Goal: Information Seeking & Learning: Learn about a topic

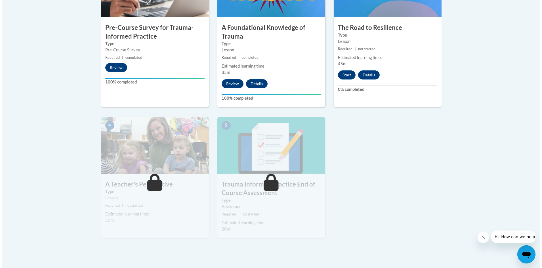
scroll to position [227, 0]
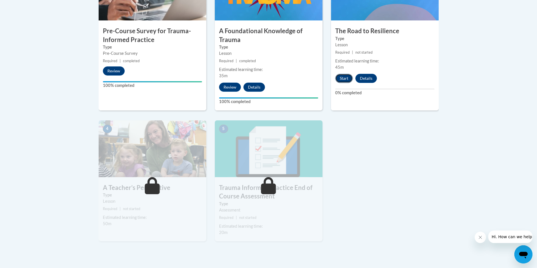
click at [344, 80] on button "Start" at bounding box center [344, 78] width 18 height 9
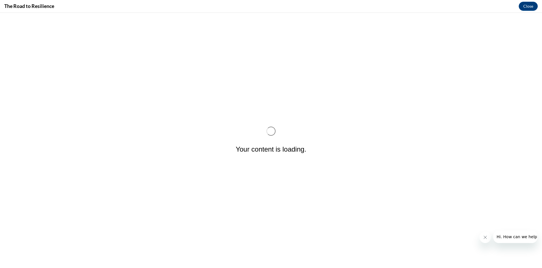
scroll to position [0, 0]
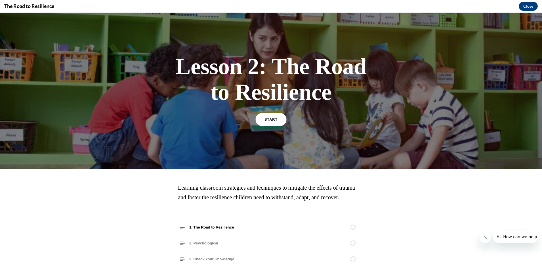
click at [274, 119] on link "START" at bounding box center [270, 119] width 31 height 13
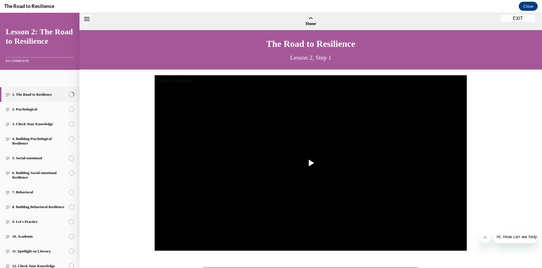
scroll to position [17, 0]
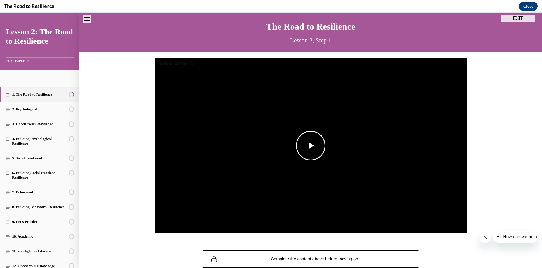
click at [311, 145] on span "Video player" at bounding box center [311, 145] width 0 height 0
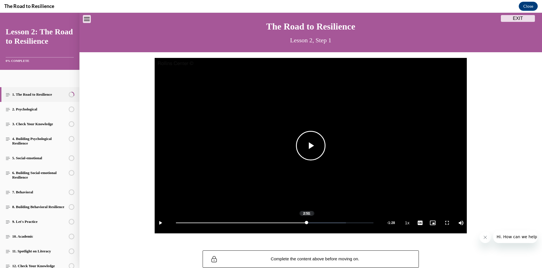
drag, startPoint x: 328, startPoint y: 224, endPoint x: 304, endPoint y: 226, distance: 23.7
click at [304, 226] on div "Loaded : 86.03% 2:51 2:51" at bounding box center [274, 222] width 203 height 21
drag, startPoint x: 311, startPoint y: 223, endPoint x: 290, endPoint y: 223, distance: 21.0
click at [290, 223] on div "2:32" at bounding box center [234, 222] width 116 height 1
drag, startPoint x: 320, startPoint y: 223, endPoint x: 287, endPoint y: 225, distance: 32.9
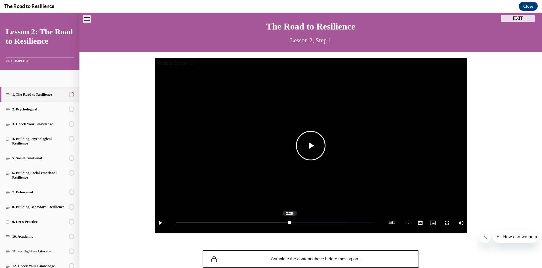
click at [287, 225] on div "Loaded : 86.03% 2:29 2:28" at bounding box center [274, 222] width 203 height 21
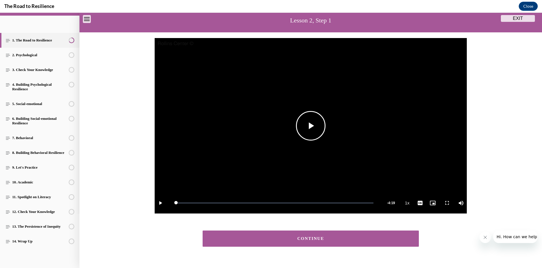
scroll to position [48, 0]
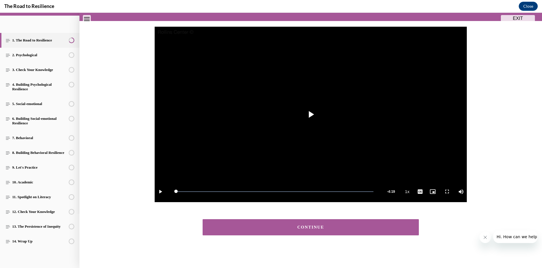
click at [319, 226] on div "CONTINUE" at bounding box center [310, 227] width 198 height 4
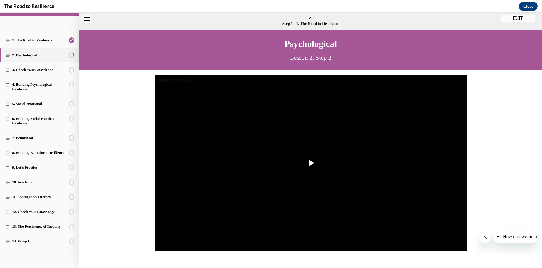
scroll to position [18, 0]
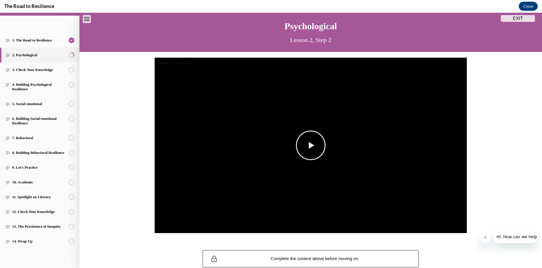
click at [311, 145] on span "Video player" at bounding box center [311, 145] width 0 height 0
click at [219, 223] on div "0:32" at bounding box center [199, 222] width 46 height 1
drag, startPoint x: 221, startPoint y: 222, endPoint x: 212, endPoint y: 221, distance: 9.4
click at [212, 222] on div "0:26" at bounding box center [195, 222] width 38 height 1
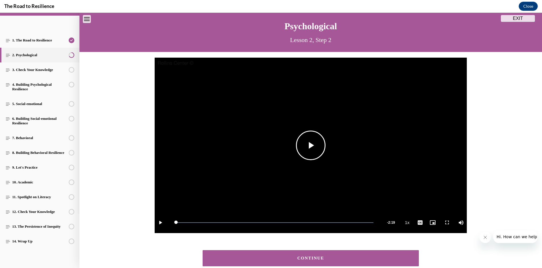
scroll to position [48, 0]
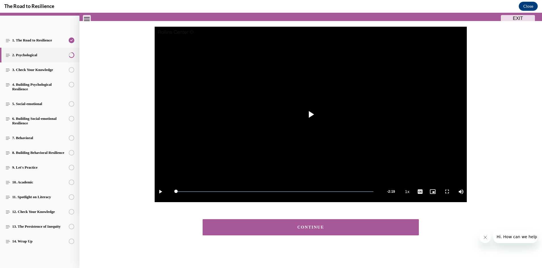
click at [320, 229] on div "CONTINUE" at bounding box center [310, 227] width 198 height 4
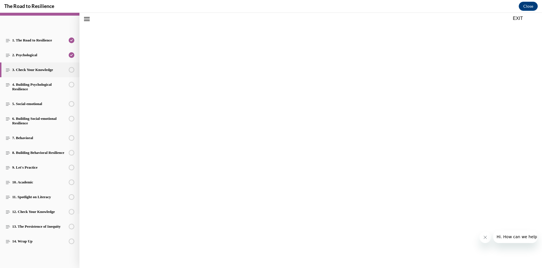
scroll to position [18, 0]
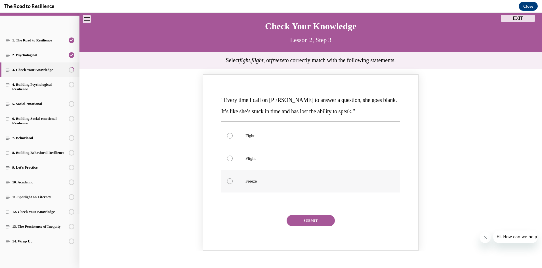
click at [227, 181] on div "Knowledge check: Multiple choice" at bounding box center [230, 181] width 6 height 6
click at [227, 181] on input "Freeze" at bounding box center [230, 181] width 6 height 6
radio input "true"
click at [298, 221] on button "SUBMIT" at bounding box center [310, 220] width 48 height 11
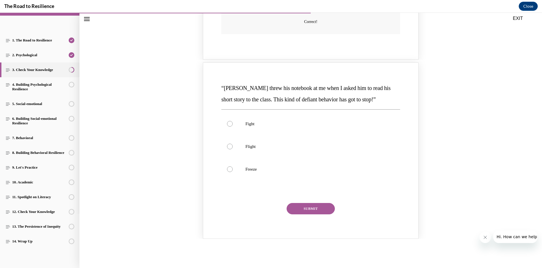
scroll to position [273, 0]
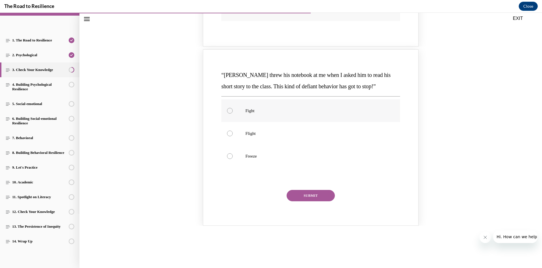
click at [227, 109] on div "Knowledge check: Multiple choice" at bounding box center [230, 111] width 6 height 6
click at [227, 109] on input "Fight" at bounding box center [230, 111] width 6 height 6
radio input "true"
click at [314, 196] on button "SUBMIT" at bounding box center [310, 195] width 48 height 11
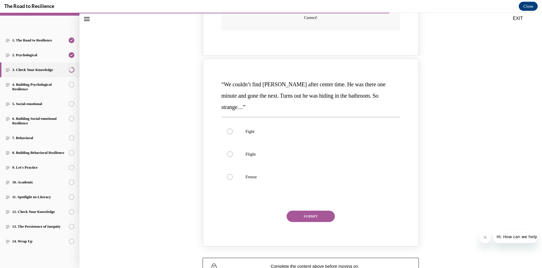
scroll to position [500, 0]
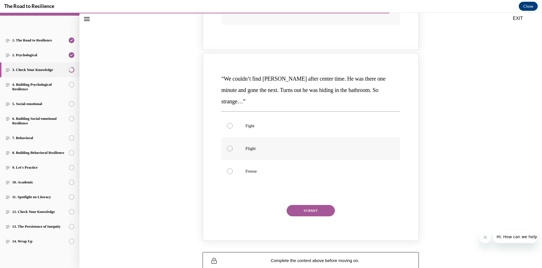
click at [227, 145] on div "Knowledge check: Multiple choice" at bounding box center [230, 148] width 6 height 6
click at [227, 145] on input "Flight" at bounding box center [230, 148] width 6 height 6
radio input "true"
click at [310, 205] on button "SUBMIT" at bounding box center [310, 210] width 48 height 11
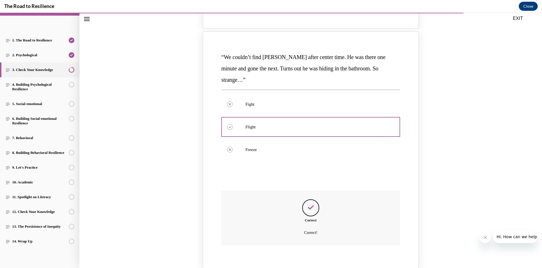
scroll to position [573, 0]
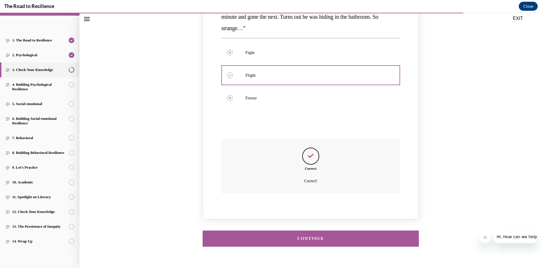
click at [322, 236] on div "CONTINUE" at bounding box center [310, 238] width 198 height 4
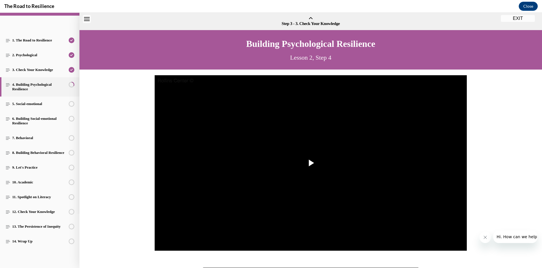
scroll to position [18, 0]
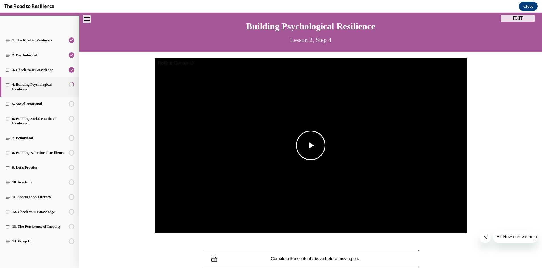
click at [311, 145] on span "Video player" at bounding box center [311, 145] width 0 height 0
click at [272, 110] on video "Video player" at bounding box center [311, 146] width 312 height 176
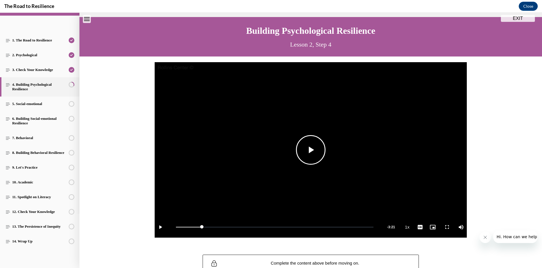
scroll to position [0, 0]
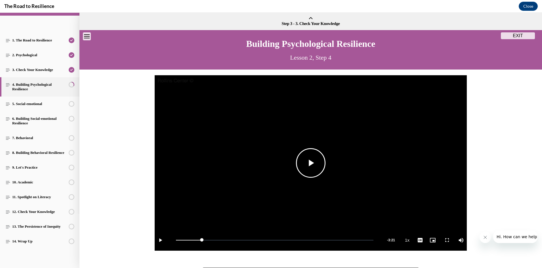
click at [311, 163] on span "Video player" at bounding box center [311, 163] width 0 height 0
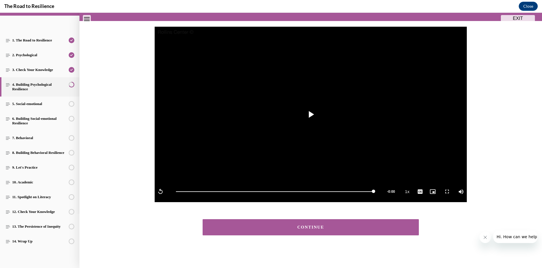
scroll to position [48, 0]
click at [310, 227] on div "CONTINUE" at bounding box center [310, 227] width 198 height 4
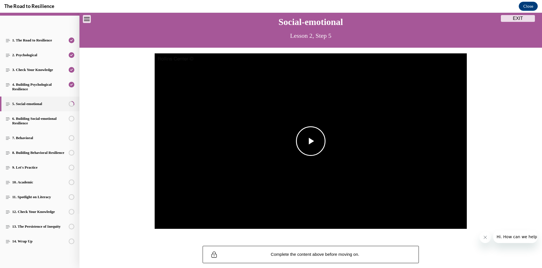
scroll to position [50, 0]
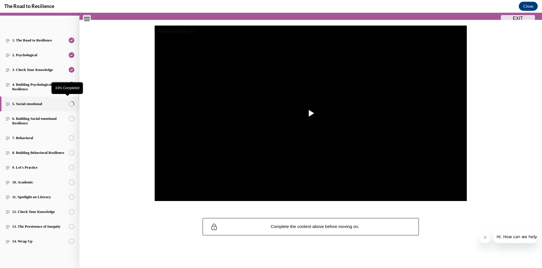
click at [69, 101] on circle "33% Completed" at bounding box center [71, 103] width 5 height 5
click at [311, 113] on span "Video player" at bounding box center [311, 113] width 0 height 0
click at [310, 109] on video "Video player" at bounding box center [311, 114] width 312 height 176
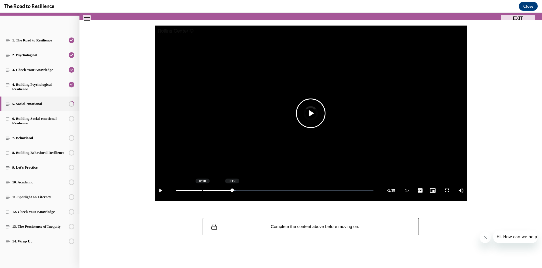
drag, startPoint x: 230, startPoint y: 191, endPoint x: 198, endPoint y: 192, distance: 31.8
click at [194, 192] on div "Loaded : 30.19% 0:18 0:19" at bounding box center [274, 189] width 203 height 21
drag, startPoint x: 194, startPoint y: 190, endPoint x: 179, endPoint y: 190, distance: 14.7
click at [179, 190] on div "0:03" at bounding box center [178, 190] width 5 height 1
click at [313, 154] on video "Video player" at bounding box center [311, 114] width 312 height 176
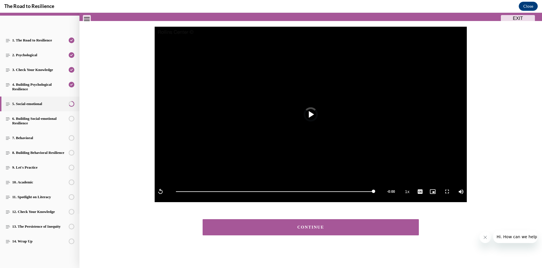
scroll to position [48, 0]
click at [304, 229] on div "CONTINUE" at bounding box center [310, 227] width 198 height 4
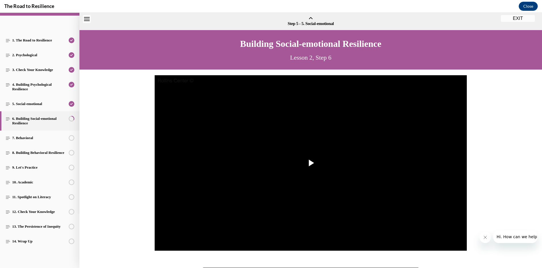
scroll to position [18, 0]
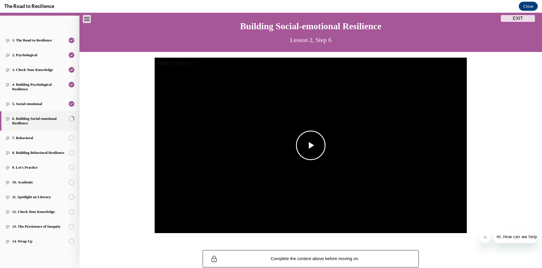
click at [311, 145] on span "Video player" at bounding box center [311, 145] width 0 height 0
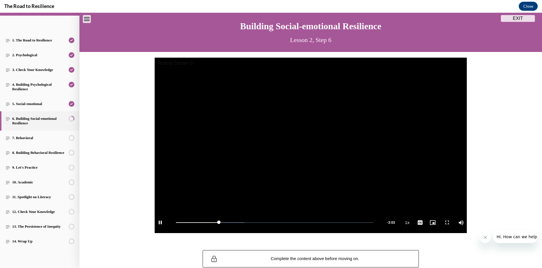
click at [328, 128] on video "Video player" at bounding box center [311, 146] width 312 height 176
click at [311, 145] on span "Video player" at bounding box center [311, 145] width 0 height 0
drag, startPoint x: 343, startPoint y: 221, endPoint x: 296, endPoint y: 227, distance: 47.4
click at [296, 227] on div "Loaded : 86.48% 2:24 2:25" at bounding box center [274, 222] width 203 height 21
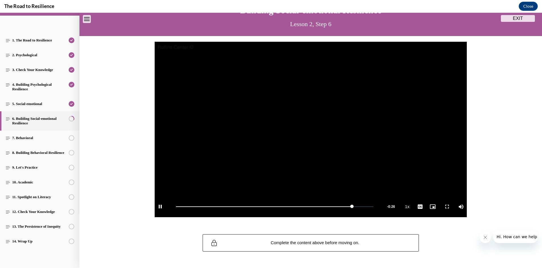
scroll to position [1, 0]
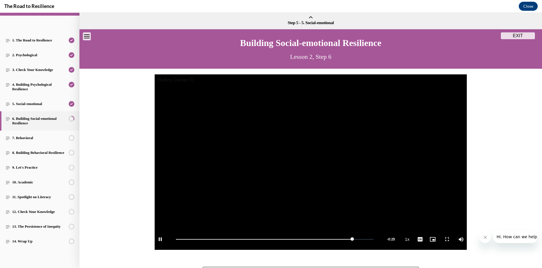
drag, startPoint x: 421, startPoint y: 163, endPoint x: 432, endPoint y: 159, distance: 11.6
click at [430, 160] on video "Video player" at bounding box center [311, 162] width 312 height 176
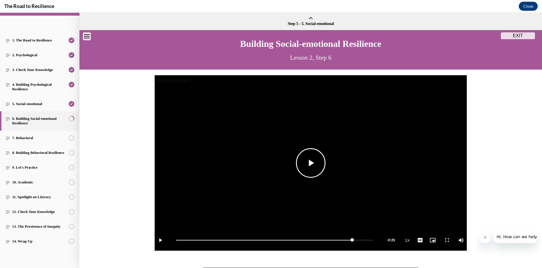
click at [311, 163] on span "Video player" at bounding box center [311, 163] width 0 height 0
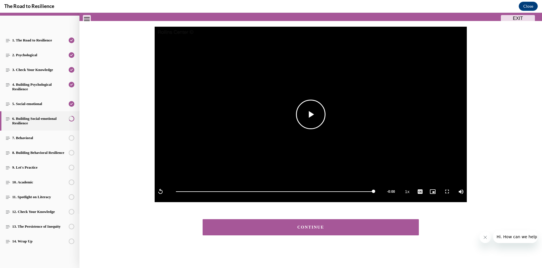
scroll to position [48, 0]
click at [313, 228] on div "CONTINUE" at bounding box center [310, 227] width 198 height 4
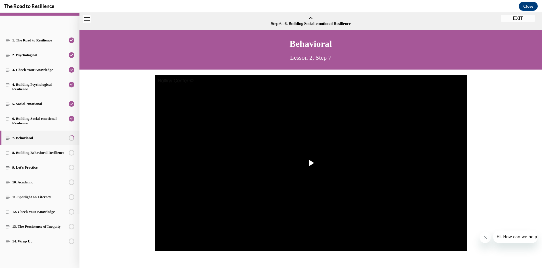
scroll to position [18, 0]
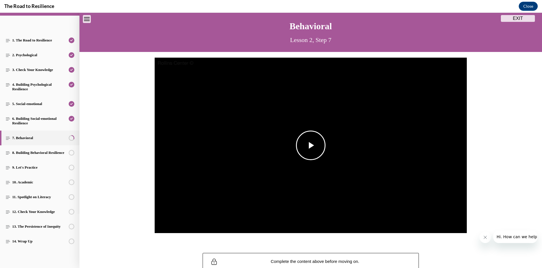
click at [311, 145] on span "Video player" at bounding box center [311, 145] width 0 height 0
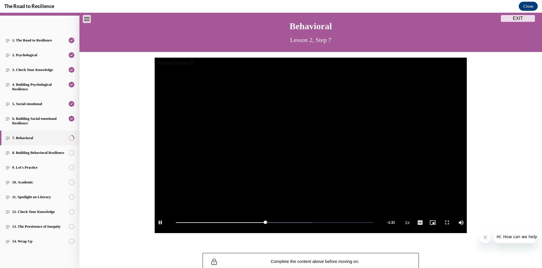
click at [283, 152] on video "Video player" at bounding box center [311, 146] width 312 height 176
click at [433, 75] on video "Video player" at bounding box center [311, 146] width 312 height 176
click at [428, 50] on div "Behavioral Lesson 2, Step 7" at bounding box center [310, 31] width 462 height 39
click at [232, 143] on video "Video player" at bounding box center [311, 146] width 312 height 176
click at [311, 145] on span "Video player" at bounding box center [311, 145] width 0 height 0
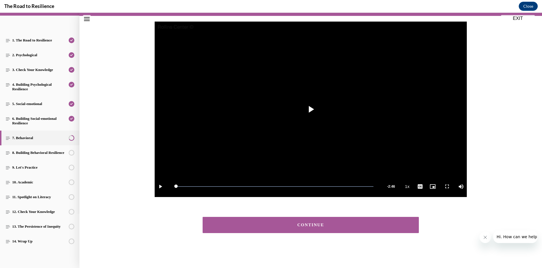
scroll to position [54, 0]
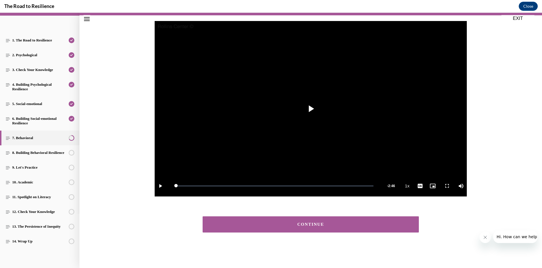
click at [305, 223] on div "CONTINUE" at bounding box center [310, 224] width 198 height 4
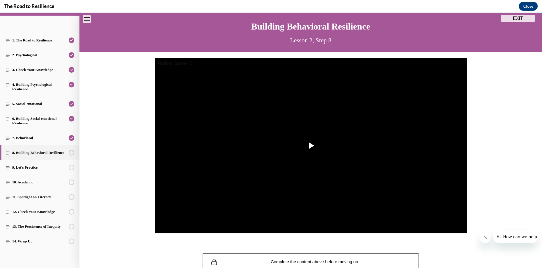
scroll to position [18, 0]
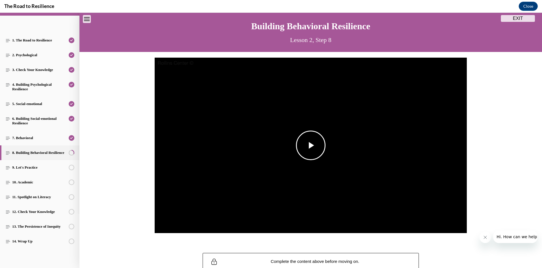
click at [311, 145] on span "Video player" at bounding box center [311, 145] width 0 height 0
click at [314, 151] on video "Video player" at bounding box center [311, 146] width 312 height 176
click at [311, 145] on span "Video player" at bounding box center [311, 145] width 0 height 0
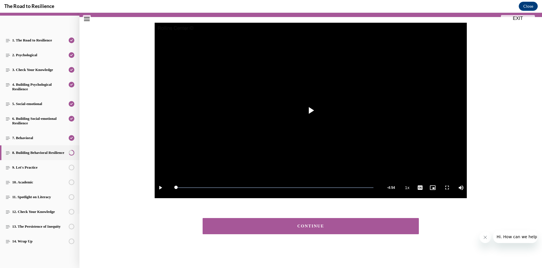
scroll to position [54, 0]
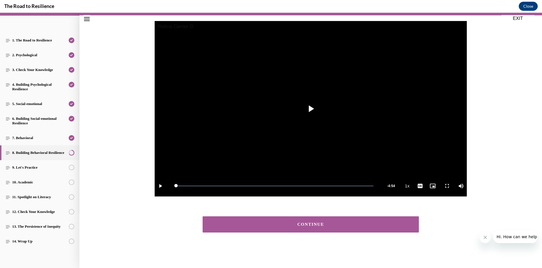
click at [317, 227] on button "CONTINUE" at bounding box center [310, 224] width 216 height 16
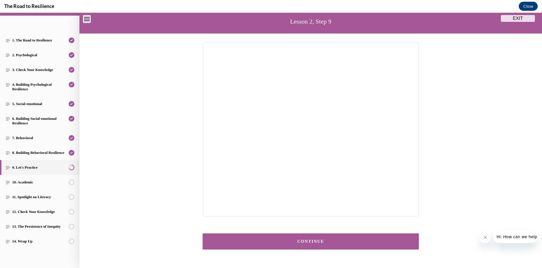
scroll to position [53, 0]
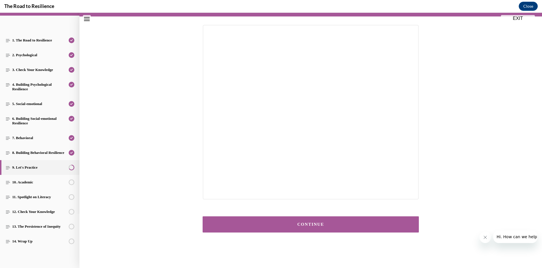
click at [317, 226] on div "CONTINUE" at bounding box center [310, 224] width 198 height 4
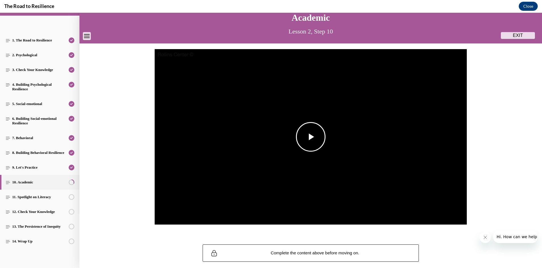
scroll to position [0, 0]
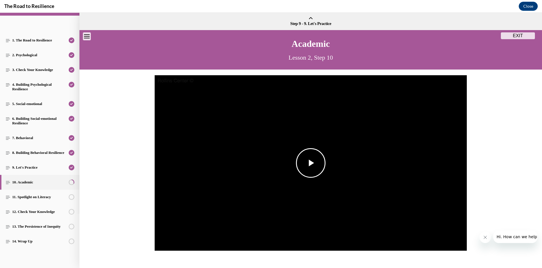
click at [311, 163] on span "Video player" at bounding box center [311, 163] width 0 height 0
click at [30, 168] on link "9. Let's Practice" at bounding box center [39, 167] width 79 height 15
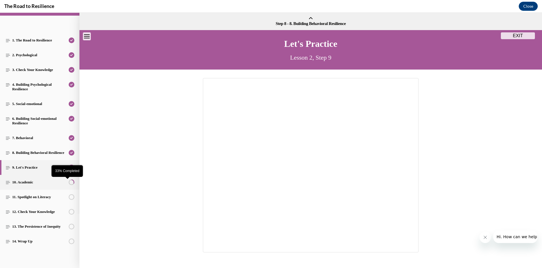
click at [69, 181] on circle "33% Completed" at bounding box center [71, 181] width 5 height 5
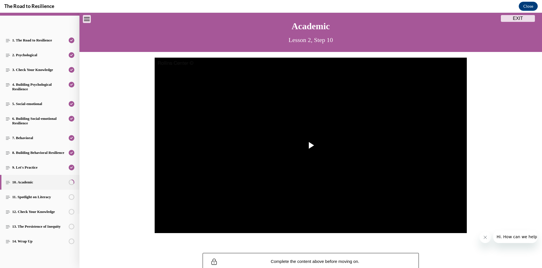
scroll to position [59, 0]
click at [311, 145] on span "Video player" at bounding box center [311, 145] width 0 height 0
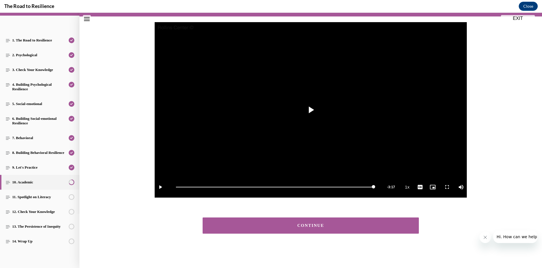
scroll to position [54, 0]
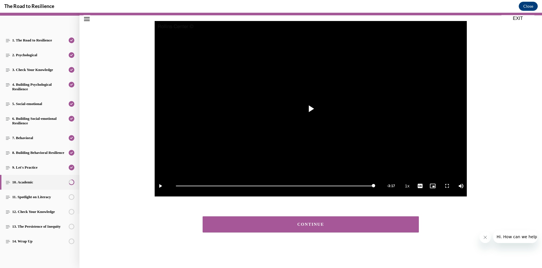
click at [333, 227] on button "CONTINUE" at bounding box center [310, 224] width 216 height 16
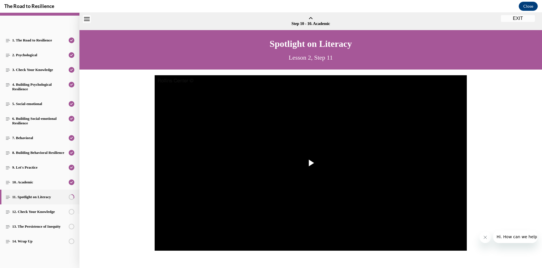
scroll to position [18, 0]
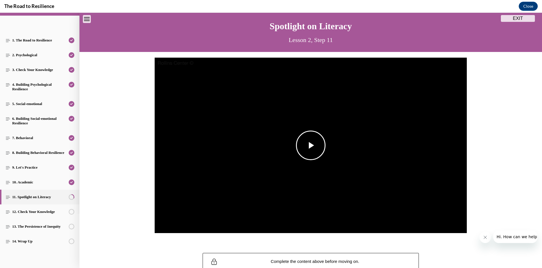
click at [311, 145] on span "Video player" at bounding box center [311, 145] width 0 height 0
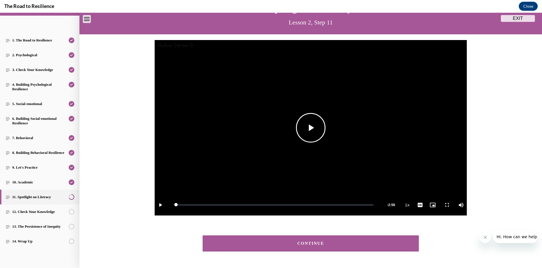
scroll to position [54, 0]
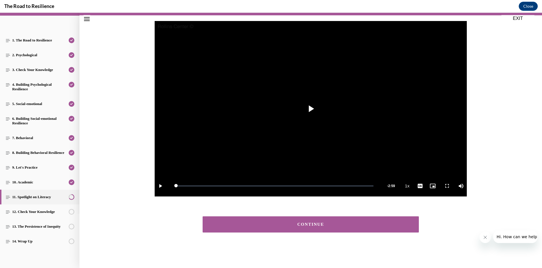
click at [312, 226] on div "CONTINUE" at bounding box center [310, 224] width 198 height 4
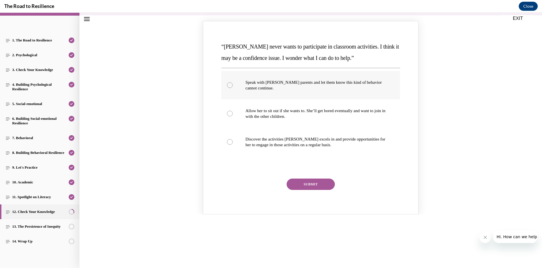
scroll to position [74, 0]
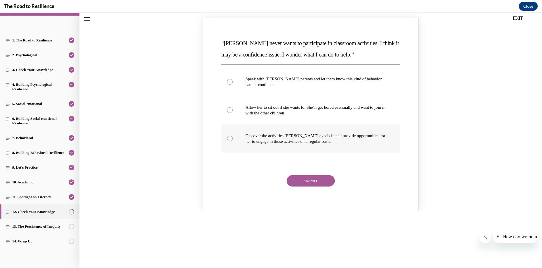
click at [228, 140] on div "Knowledge check: Multiple choice" at bounding box center [230, 139] width 6 height 6
click at [228, 140] on input "Discover the activities Mattison excels in and provide opportunities for her to…" at bounding box center [230, 139] width 6 height 6
radio input "true"
click at [307, 183] on button "SUBMIT" at bounding box center [310, 180] width 48 height 11
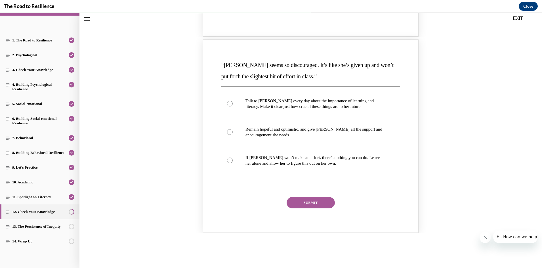
scroll to position [301, 0]
click at [227, 131] on div "Knowledge check: Multiple choice" at bounding box center [230, 131] width 6 height 6
click at [227, 131] on input "Remain hopeful and optimistic, and give Alyson all the support and encouragemen…" at bounding box center [230, 131] width 6 height 6
radio input "true"
click at [301, 200] on button "SUBMIT" at bounding box center [310, 200] width 48 height 11
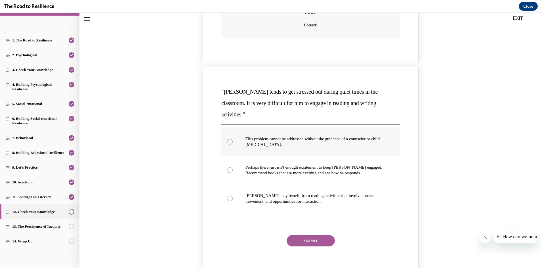
scroll to position [528, 0]
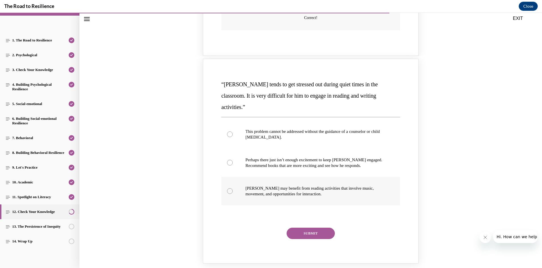
drag, startPoint x: 385, startPoint y: 162, endPoint x: 228, endPoint y: 182, distance: 157.5
click at [228, 188] on div "Knowledge check: Multiple choice" at bounding box center [230, 191] width 6 height 6
click at [228, 188] on input "Harrison may benefit from reading activities that involve music, movement, and …" at bounding box center [230, 191] width 6 height 6
radio input "true"
click at [312, 227] on button "SUBMIT" at bounding box center [310, 232] width 48 height 11
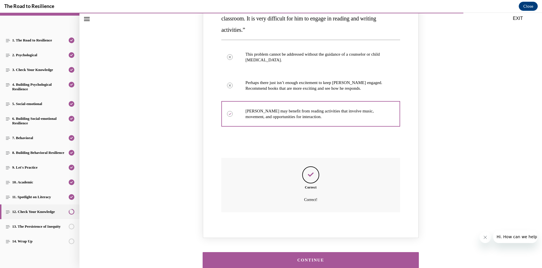
scroll to position [630, 0]
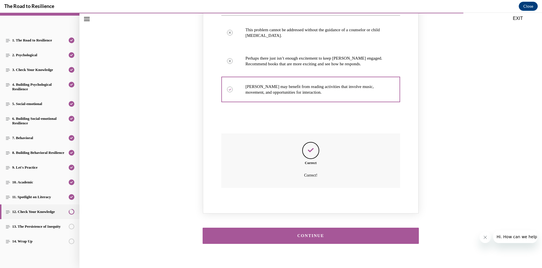
click at [309, 227] on button "CONTINUE" at bounding box center [310, 235] width 216 height 16
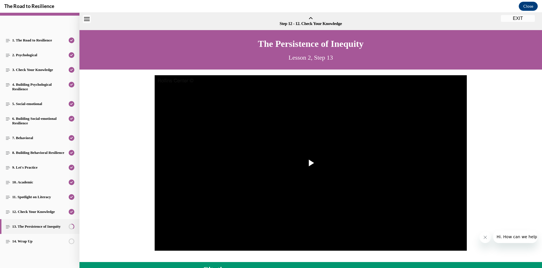
scroll to position [18, 0]
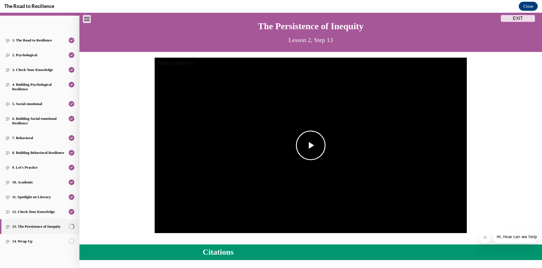
click at [311, 145] on span "Video player" at bounding box center [311, 145] width 0 height 0
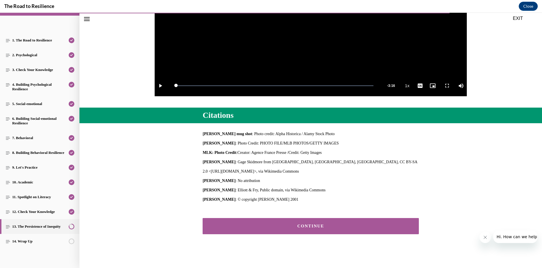
scroll to position [156, 0]
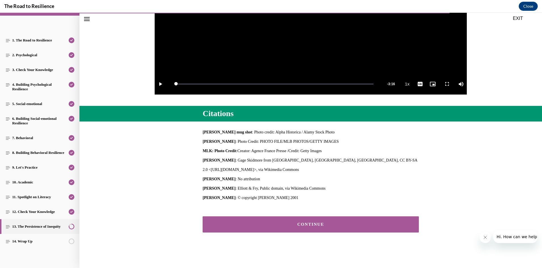
click at [306, 222] on div "CONTINUE" at bounding box center [310, 224] width 198 height 4
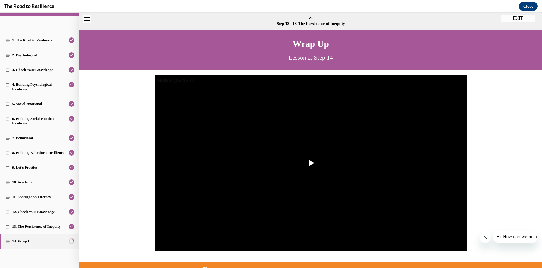
scroll to position [18, 0]
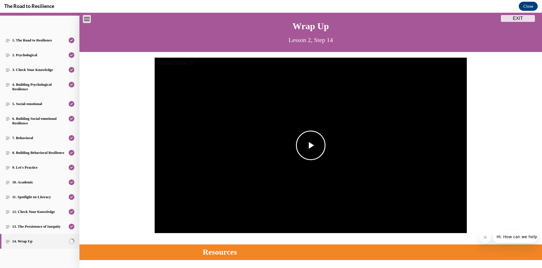
click at [311, 145] on span "Video player" at bounding box center [311, 145] width 0 height 0
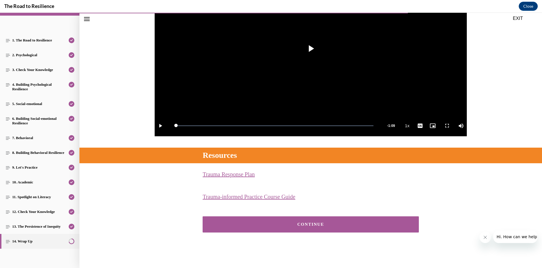
scroll to position [114, 0]
click at [333, 225] on div "CONTINUE" at bounding box center [310, 224] width 198 height 4
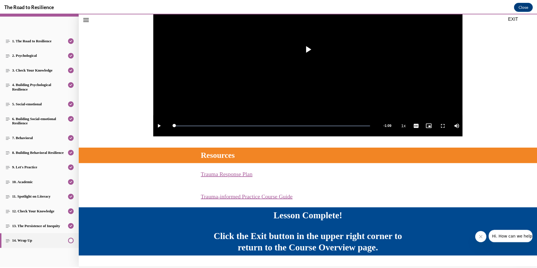
scroll to position [129, 0]
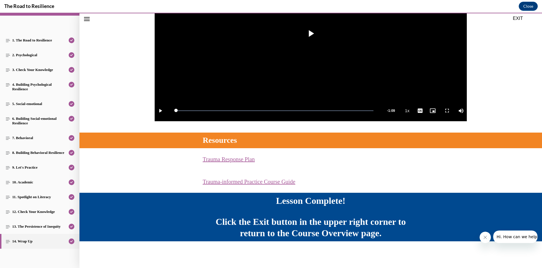
click at [518, 22] on div "Video Player is loading. Play Video Play Loaded : 100.00% 0:00 Remaining Time -…" at bounding box center [310, 36] width 462 height 181
click at [518, 20] on button "EXIT" at bounding box center [517, 18] width 34 height 7
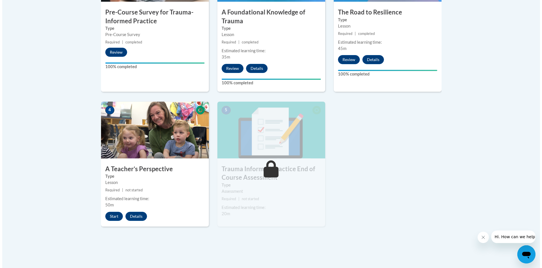
scroll to position [284, 0]
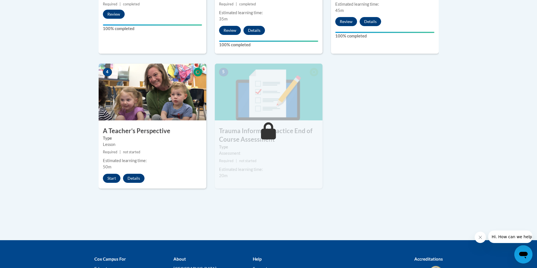
click at [317, 132] on h3 "Trauma Informed Practice End of Course Assessment" at bounding box center [269, 135] width 108 height 18
click at [234, 133] on h3 "Trauma Informed Practice End of Course Assessment" at bounding box center [269, 135] width 108 height 18
click at [112, 181] on button "Start" at bounding box center [112, 178] width 18 height 9
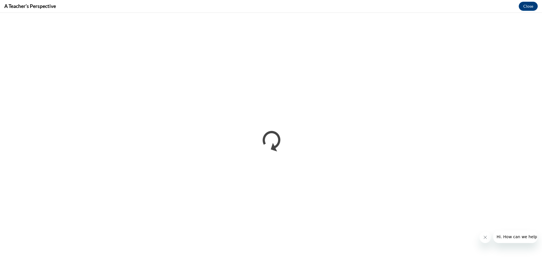
scroll to position [0, 0]
